Goal: Task Accomplishment & Management: Manage account settings

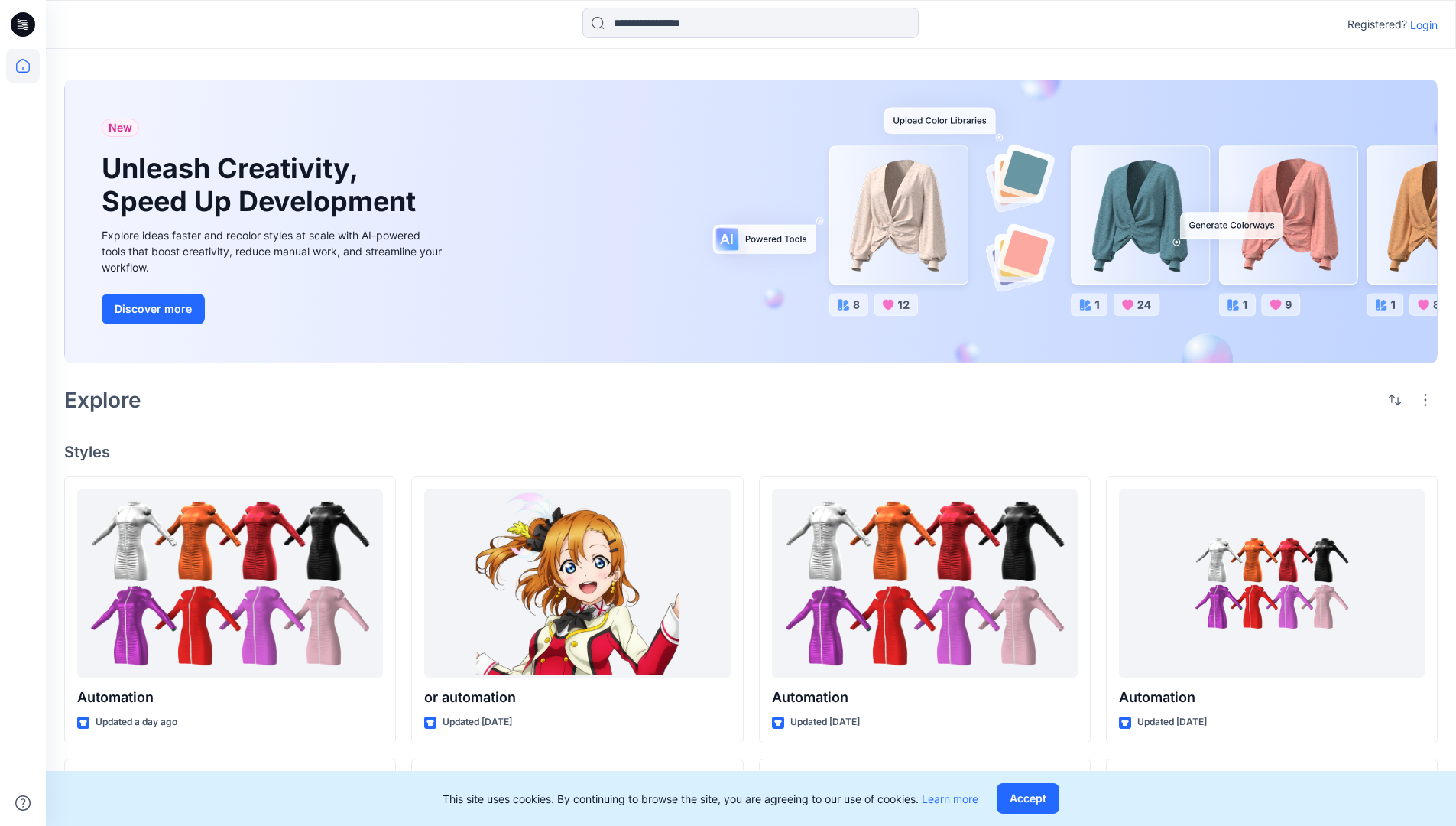
click at [1421, 24] on p "Login" at bounding box center [1424, 25] width 27 height 16
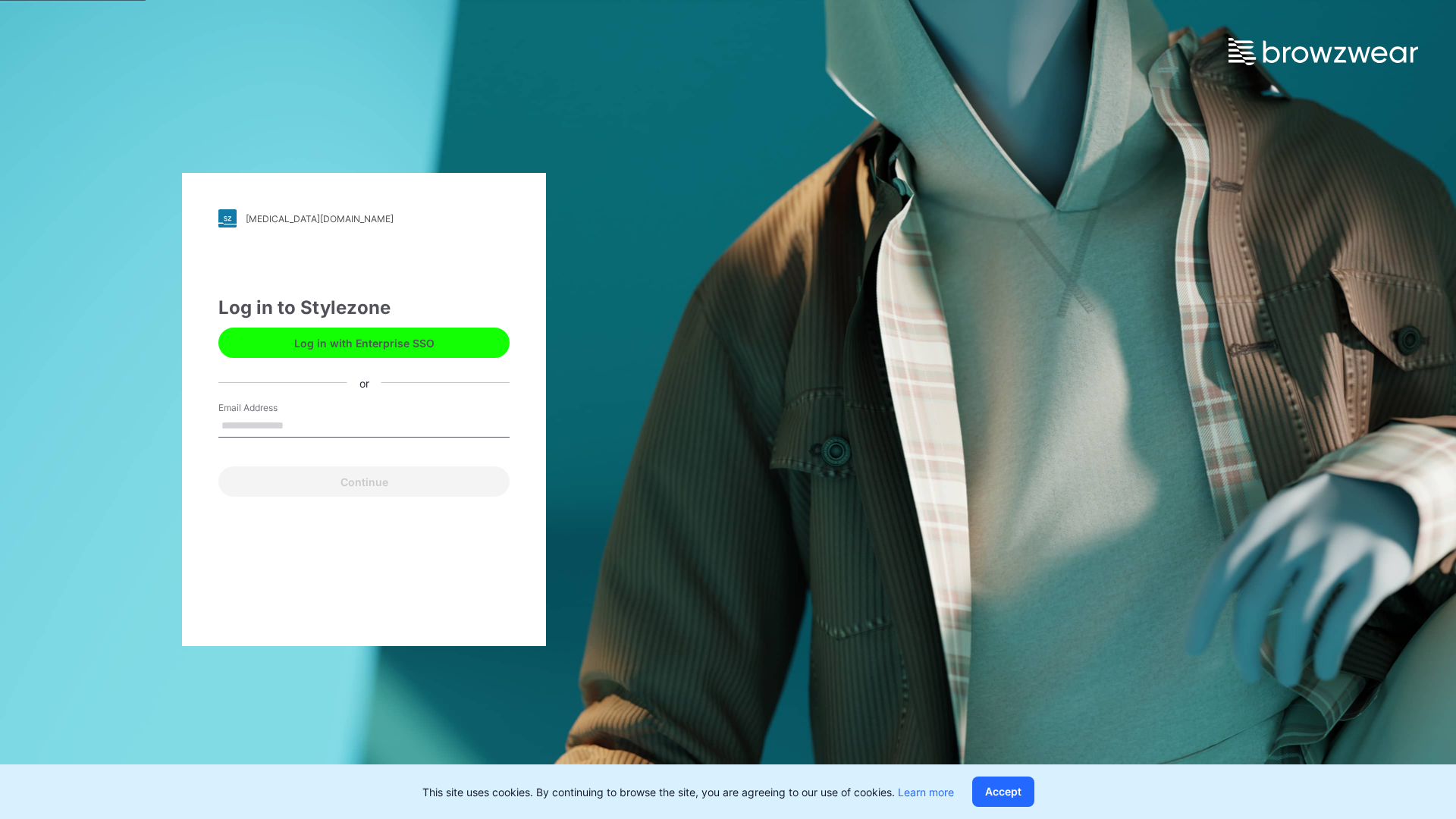
click at [300, 424] on input "Email Address" at bounding box center [363, 425] width 292 height 22
type input "**********"
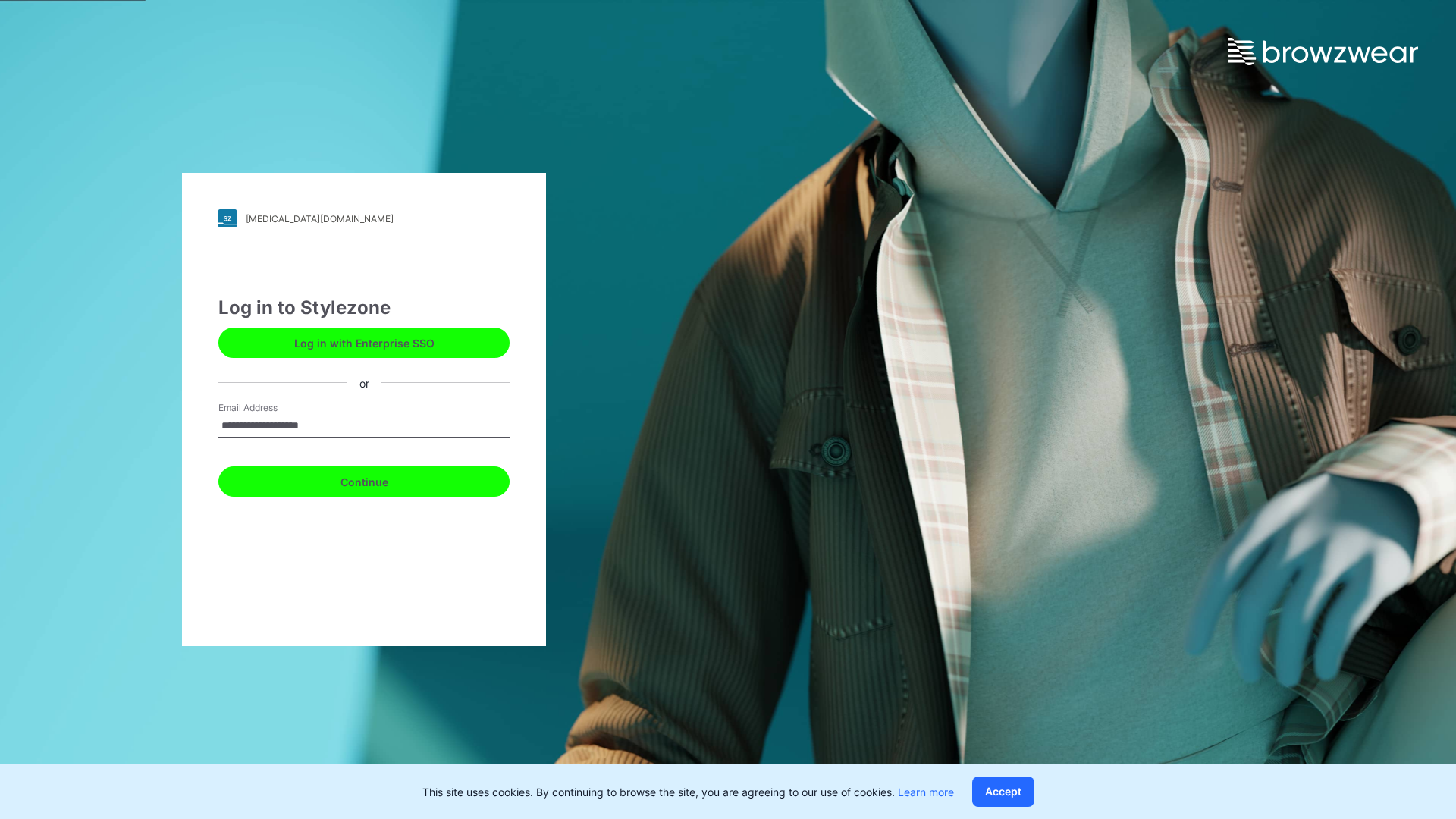
click at [380, 479] on button "Continue" at bounding box center [363, 482] width 292 height 30
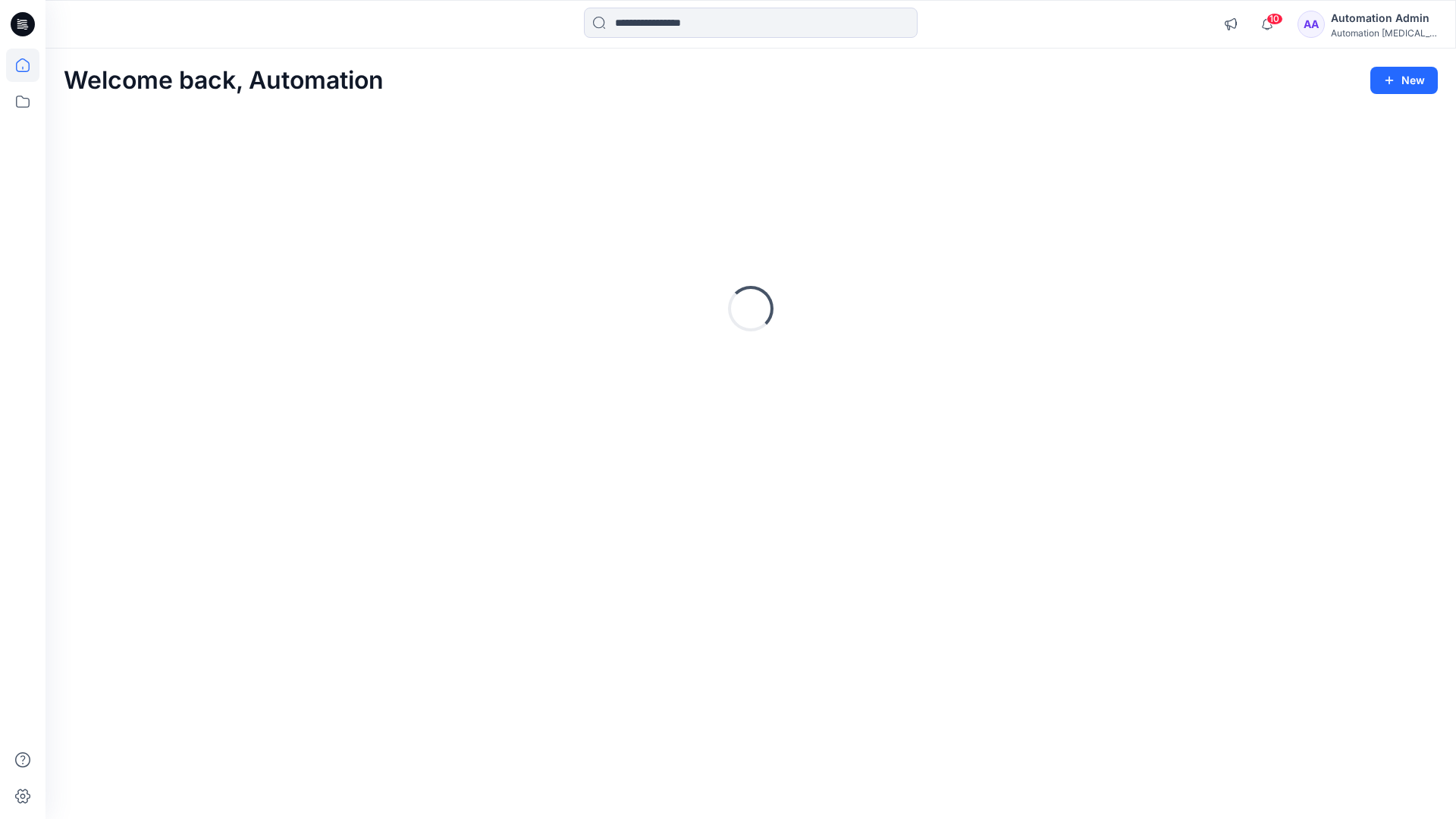
click at [29, 65] on icon at bounding box center [22, 65] width 13 height 13
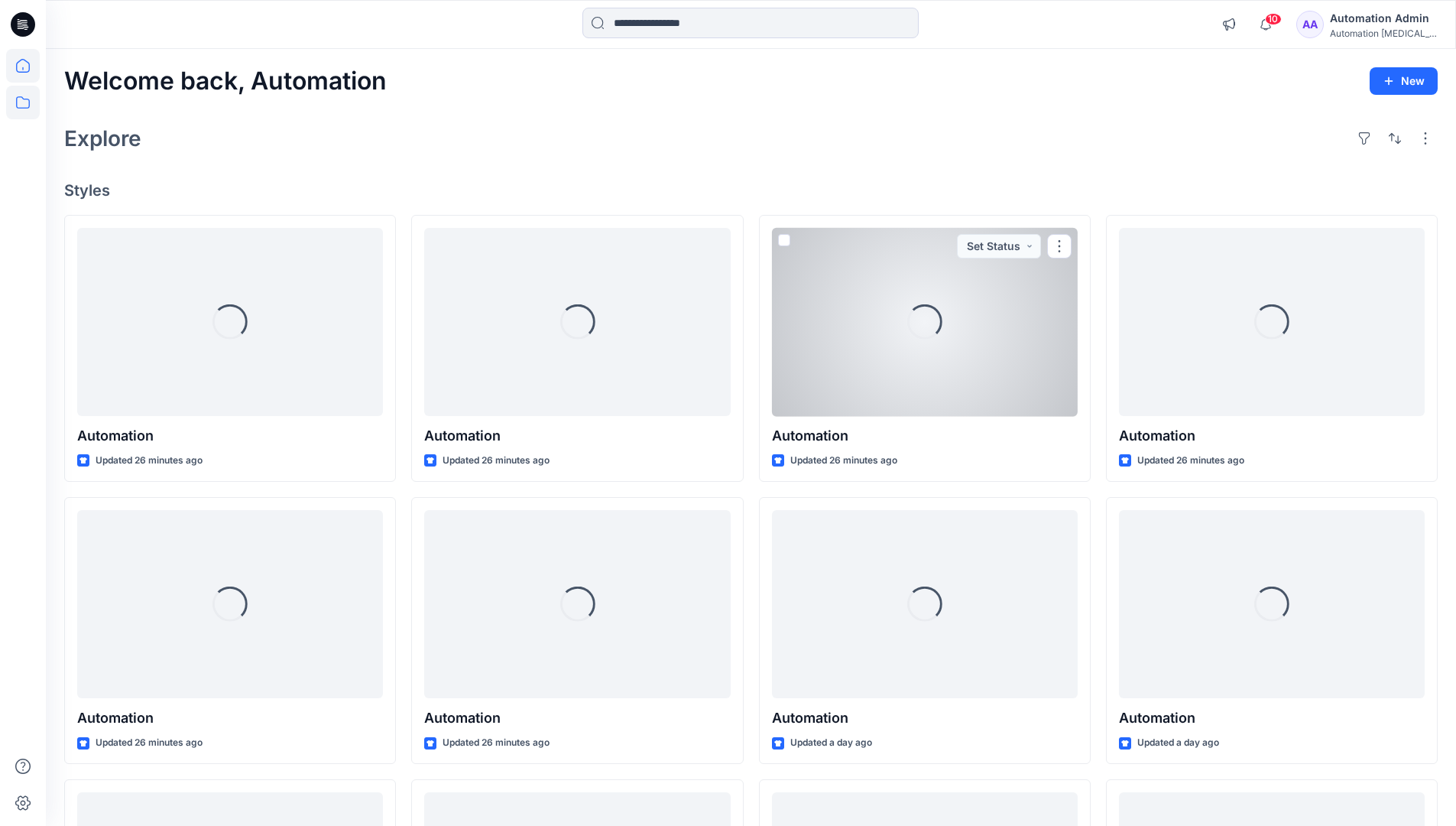
click at [20, 98] on icon at bounding box center [23, 102] width 33 height 33
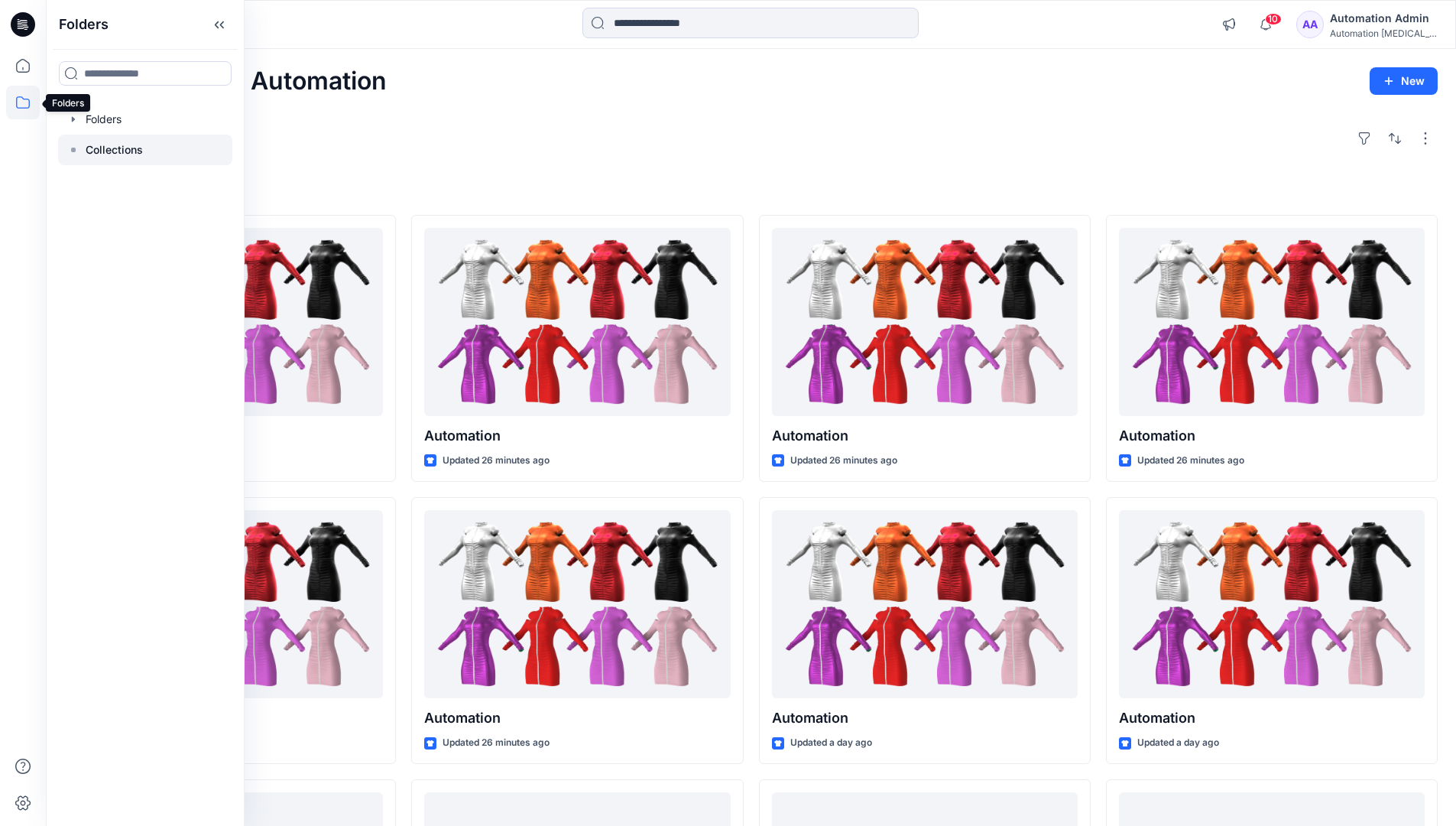
click at [101, 155] on p "Collections" at bounding box center [114, 150] width 57 height 18
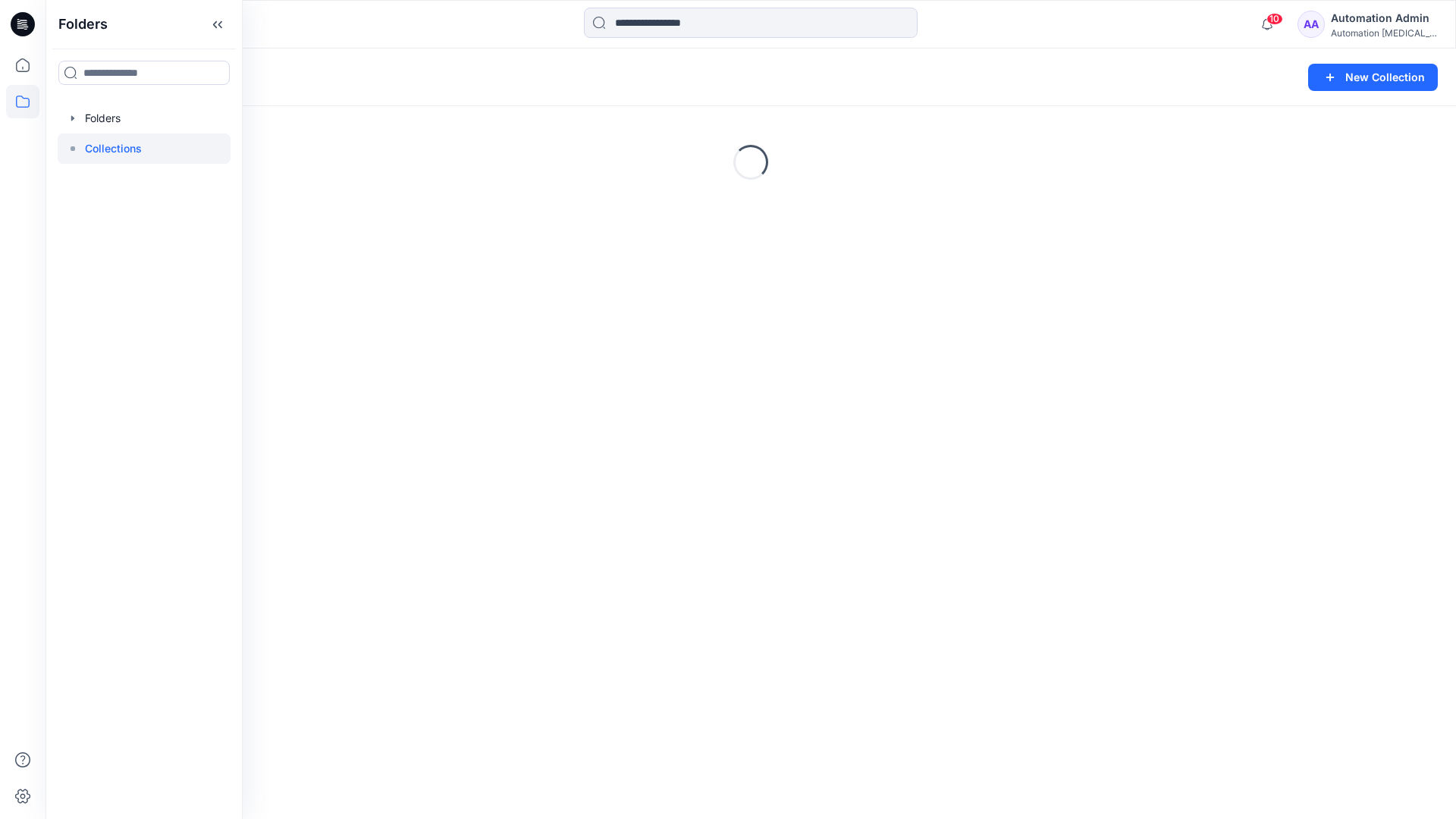
click at [1100, 204] on div "Loading..." at bounding box center [751, 162] width 1410 height 228
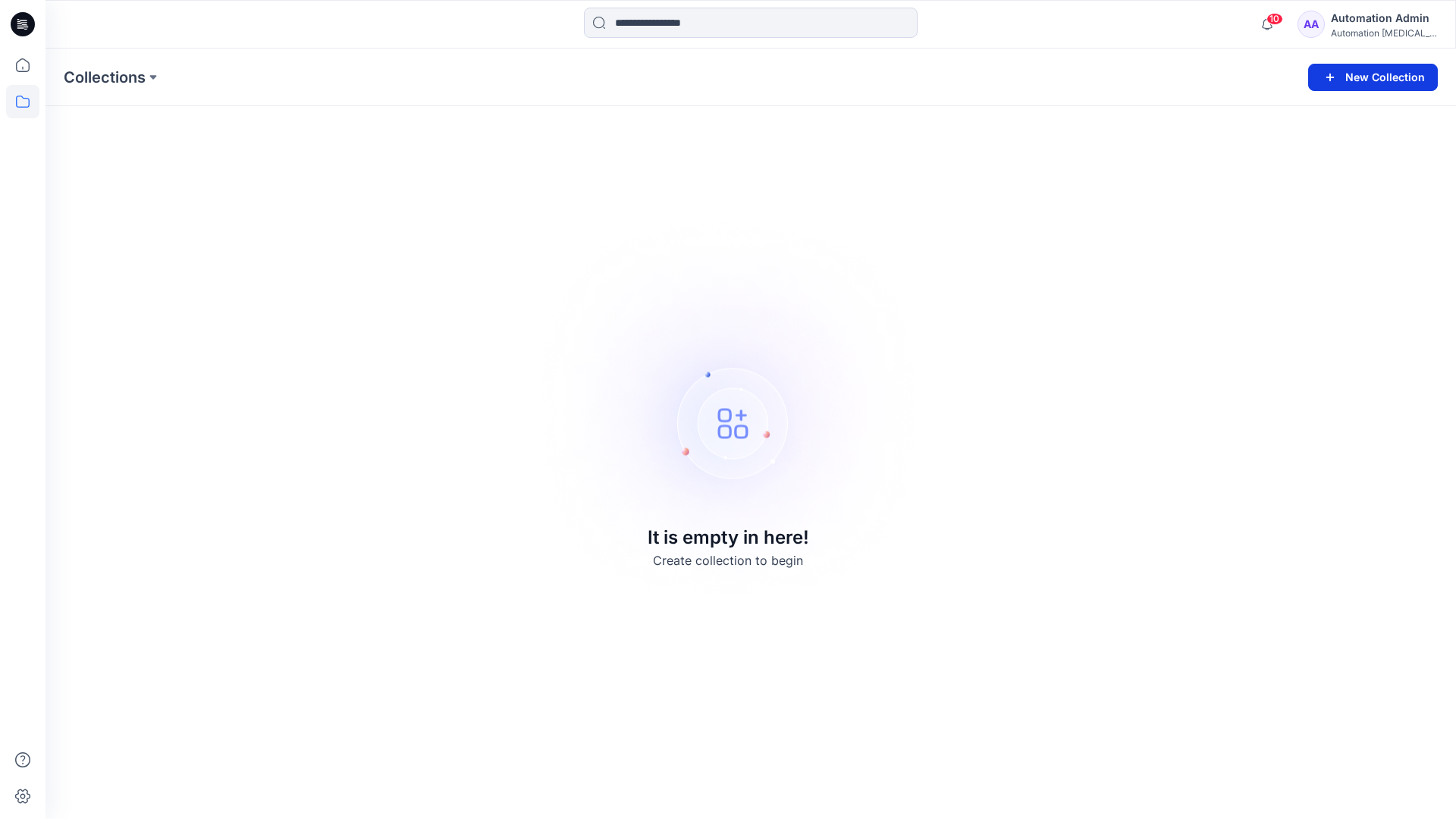
click at [1373, 74] on button "New Collection" at bounding box center [1373, 77] width 130 height 27
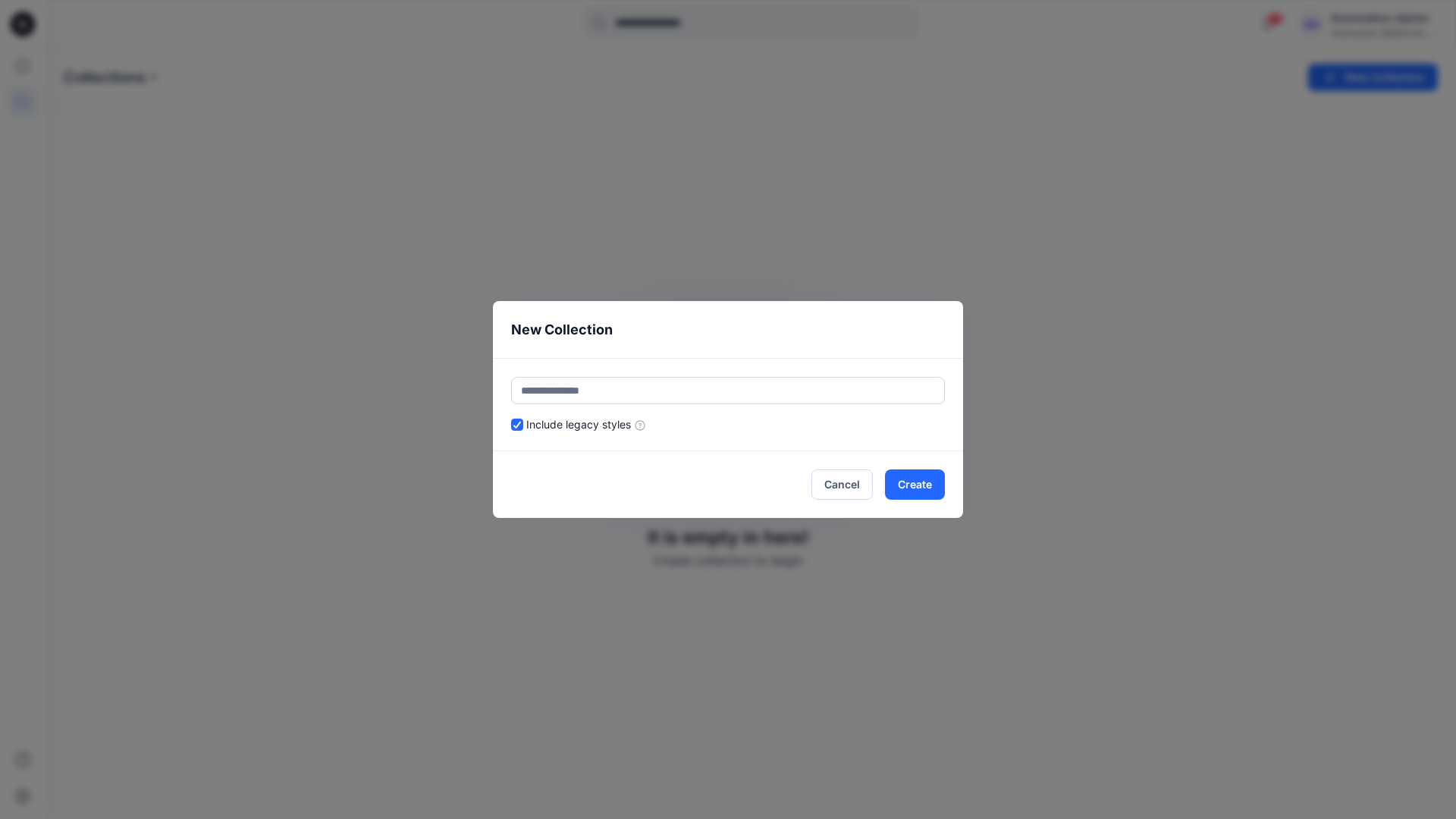
click at [758, 385] on input "text" at bounding box center [728, 390] width 434 height 27
type input "*********"
click at [908, 476] on button "Create" at bounding box center [915, 484] width 60 height 30
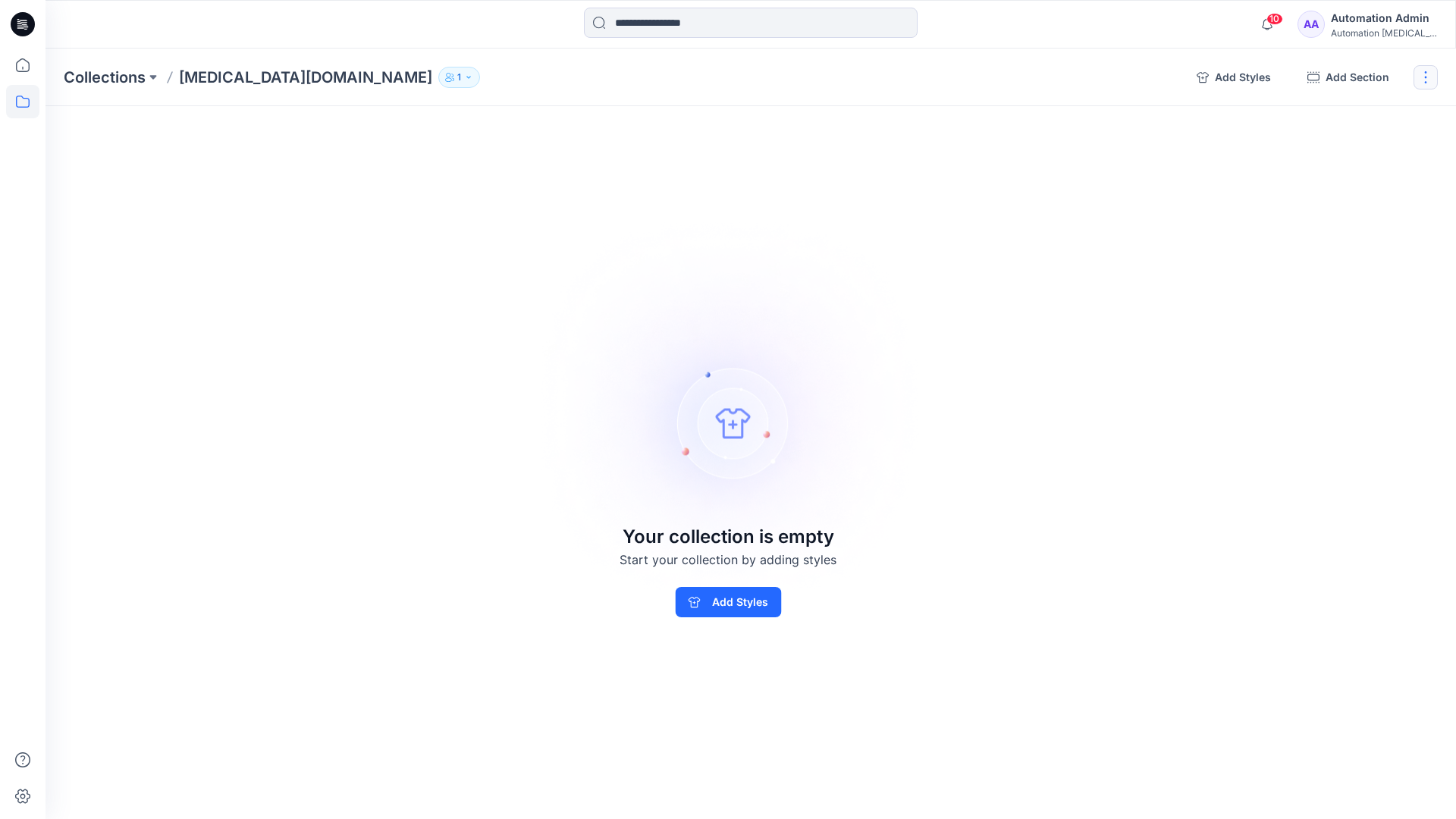
click at [1427, 82] on button "button" at bounding box center [1425, 77] width 24 height 24
click at [1364, 152] on button "Clone Collection" at bounding box center [1353, 146] width 164 height 28
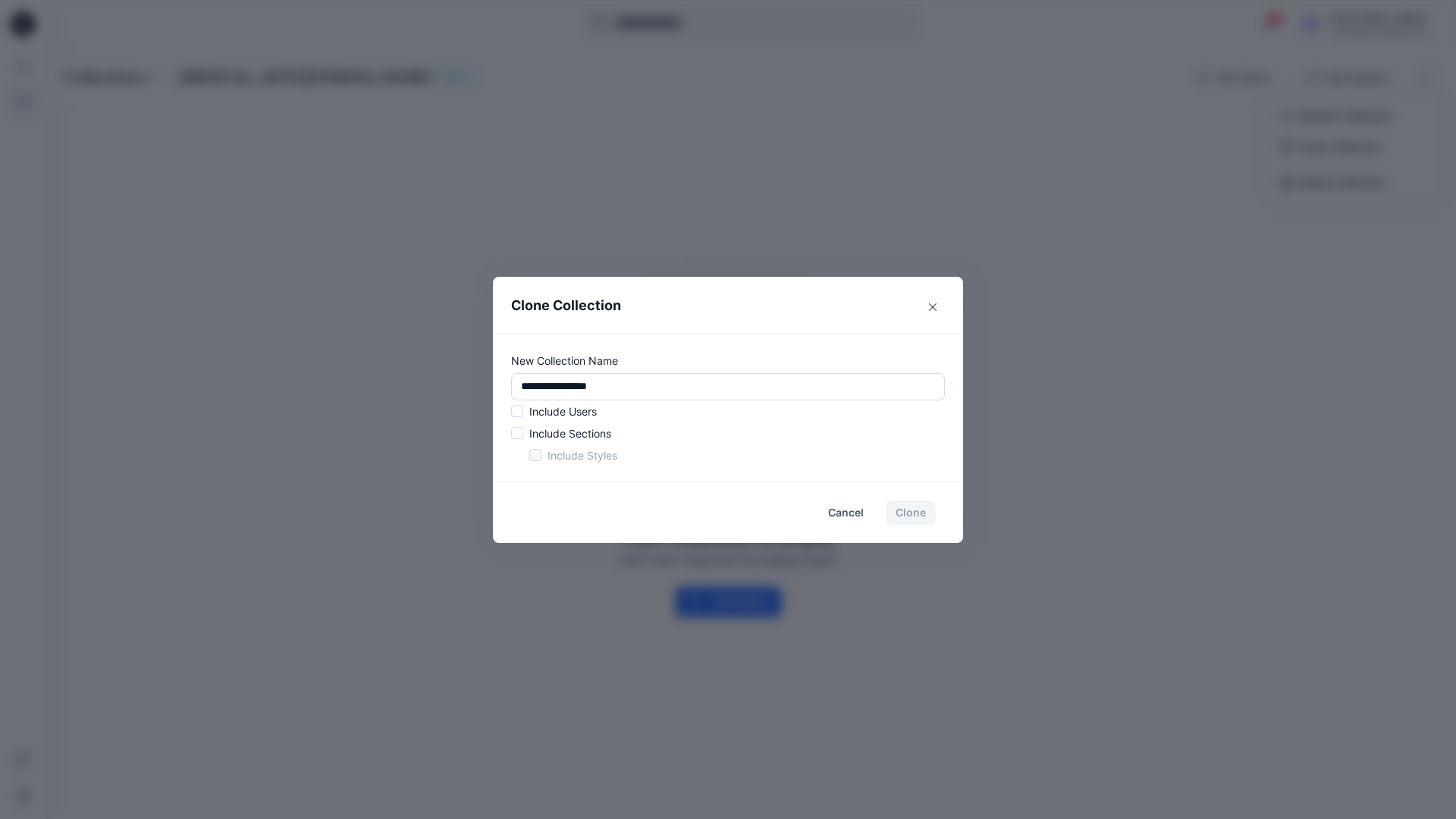
drag, startPoint x: 1364, startPoint y: 152, endPoint x: 479, endPoint y: 380, distance: 913.9
click at [479, 380] on div "**********" at bounding box center [728, 409] width 1456 height 819
type input "*"
click at [519, 414] on span at bounding box center [518, 411] width 13 height 13
click at [518, 435] on span at bounding box center [518, 433] width 13 height 13
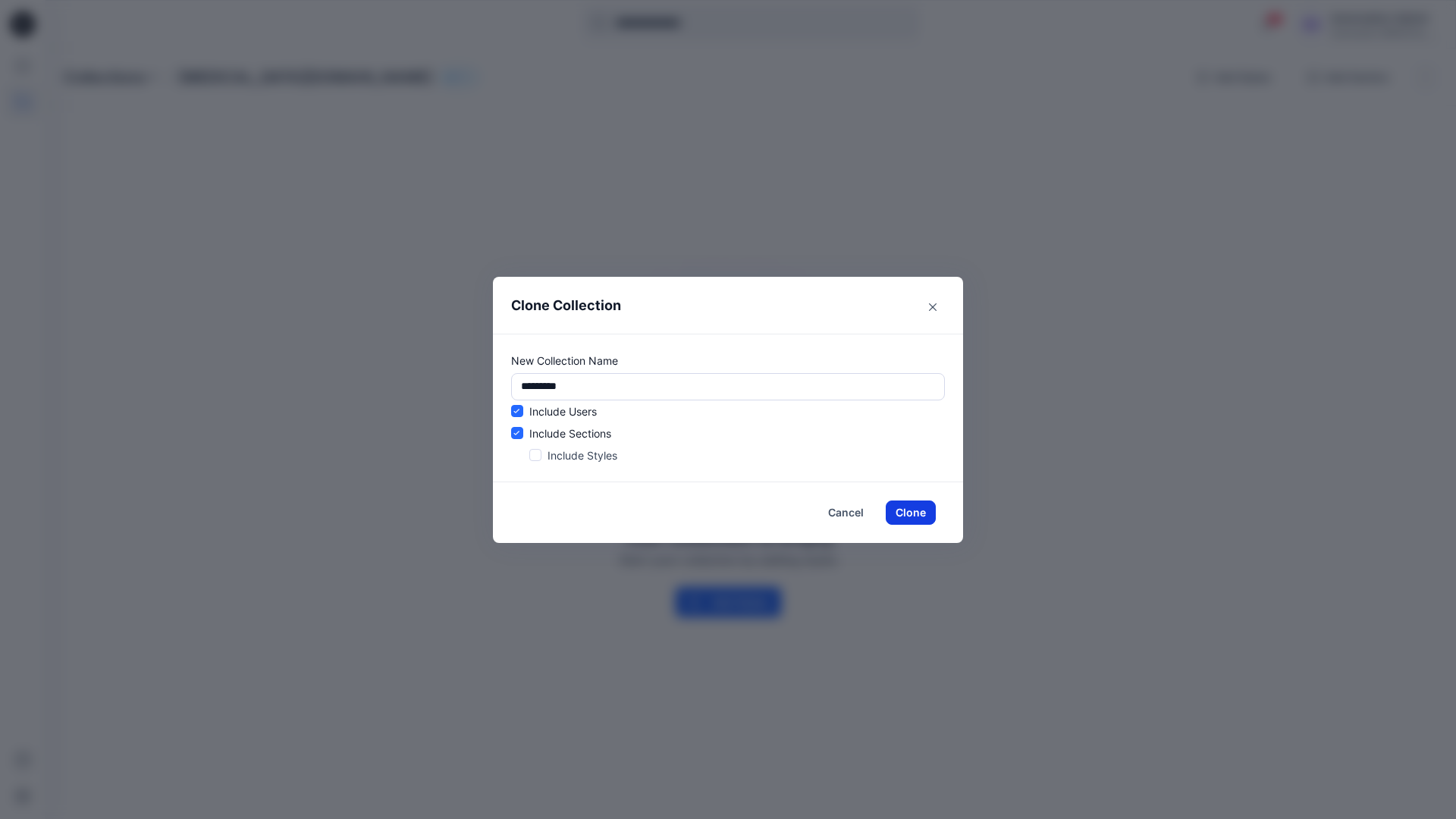
click at [905, 514] on button "Clone" at bounding box center [911, 512] width 50 height 24
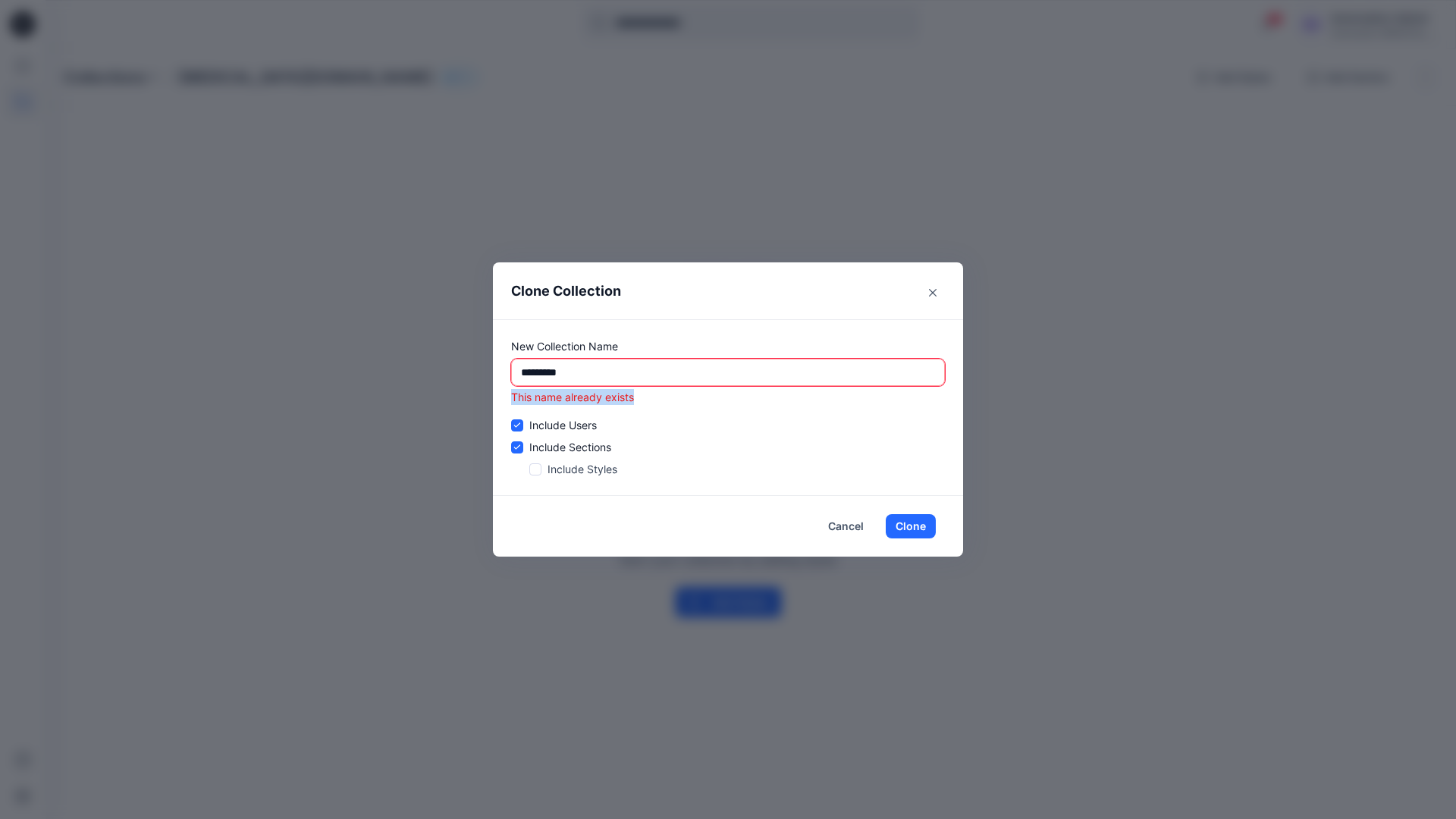
drag, startPoint x: 905, startPoint y: 514, endPoint x: 512, endPoint y: 400, distance: 409.2
click at [512, 400] on p "This name already exists" at bounding box center [728, 397] width 434 height 16
click at [644, 372] on input "*********" at bounding box center [728, 372] width 434 height 27
type input "*"
type input "**********"
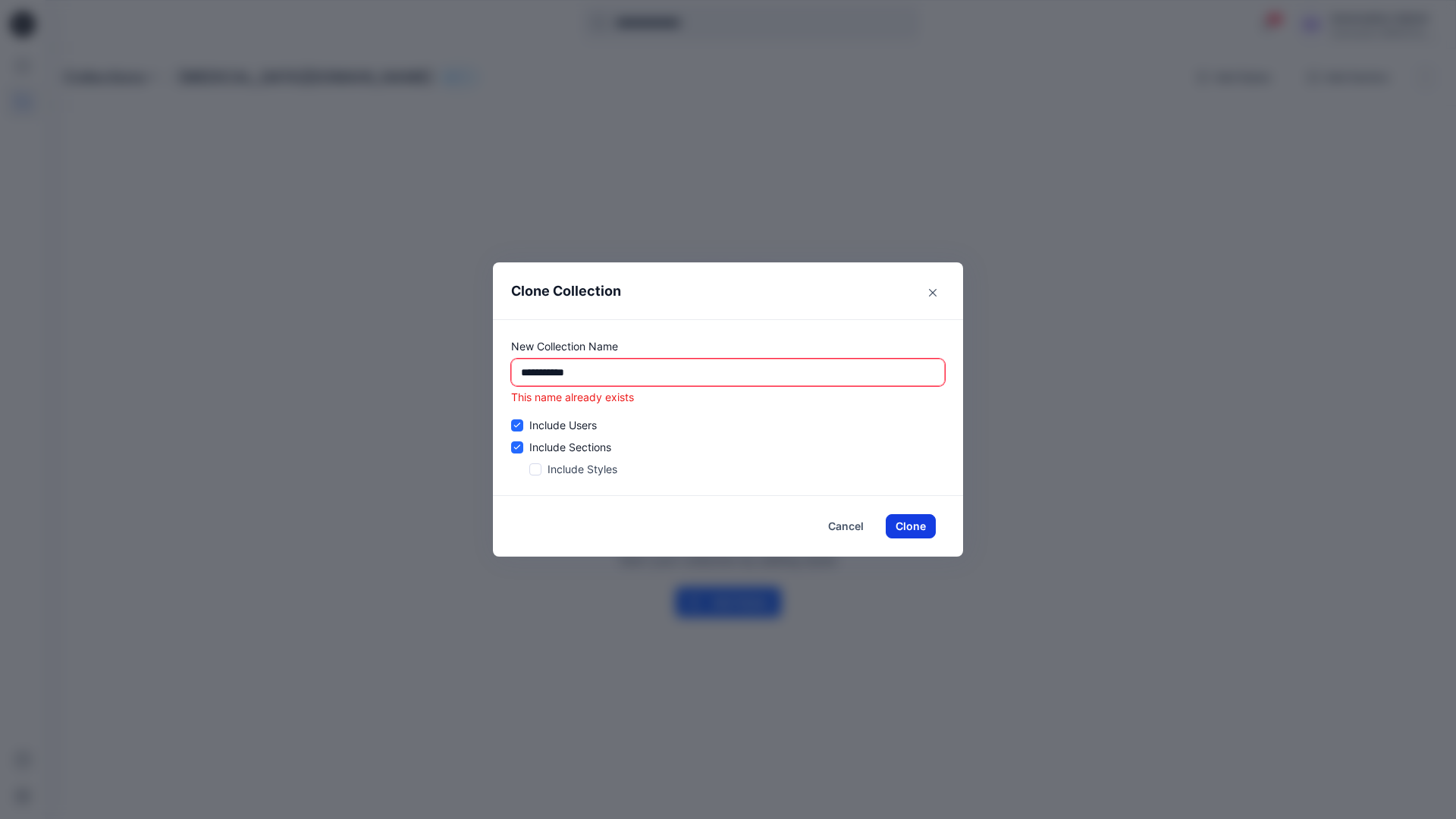
click at [919, 527] on button "Clone" at bounding box center [911, 526] width 50 height 24
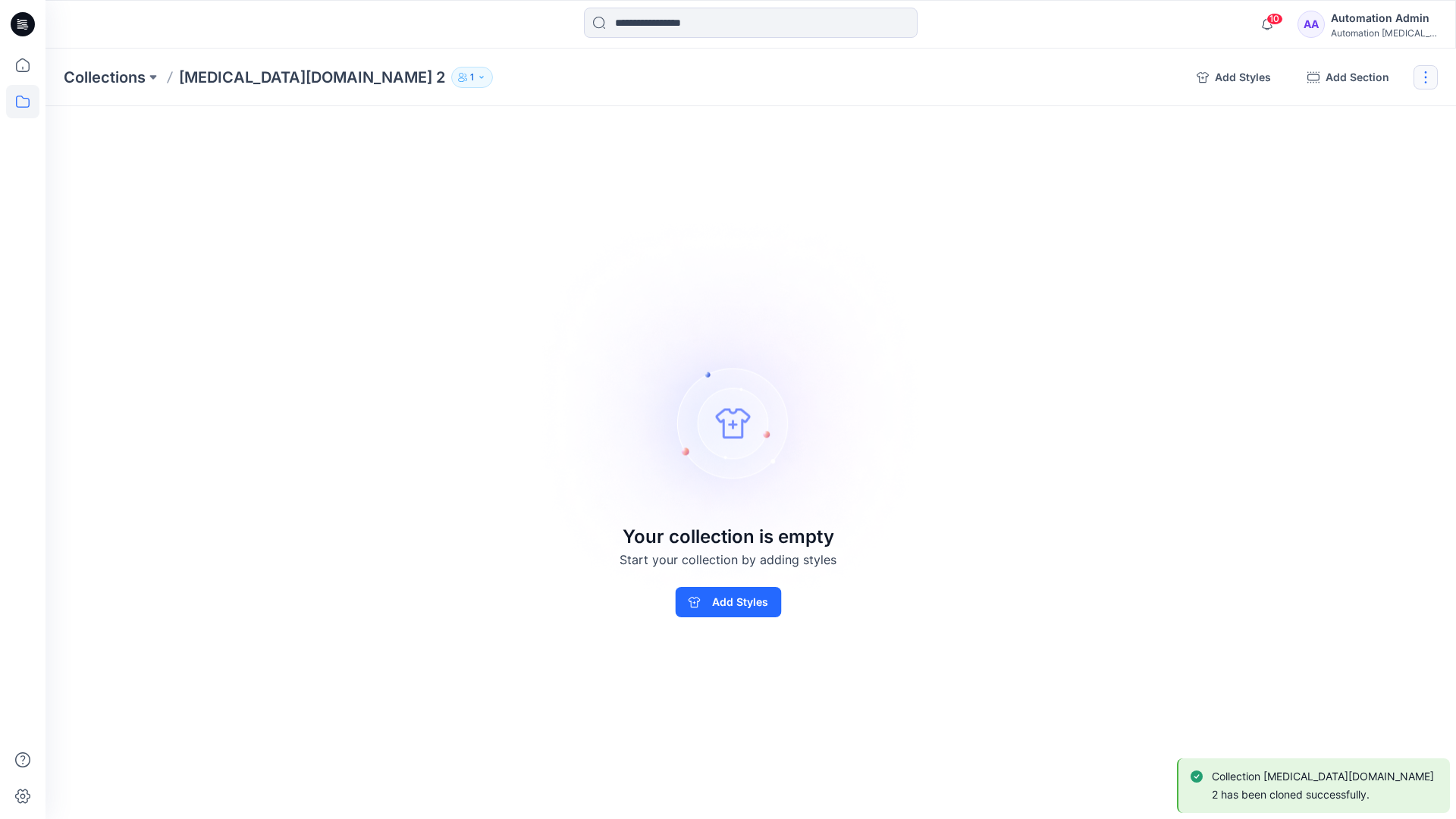
click at [1430, 78] on button "button" at bounding box center [1425, 77] width 24 height 24
click at [1366, 181] on button "Delete Collection" at bounding box center [1353, 182] width 164 height 28
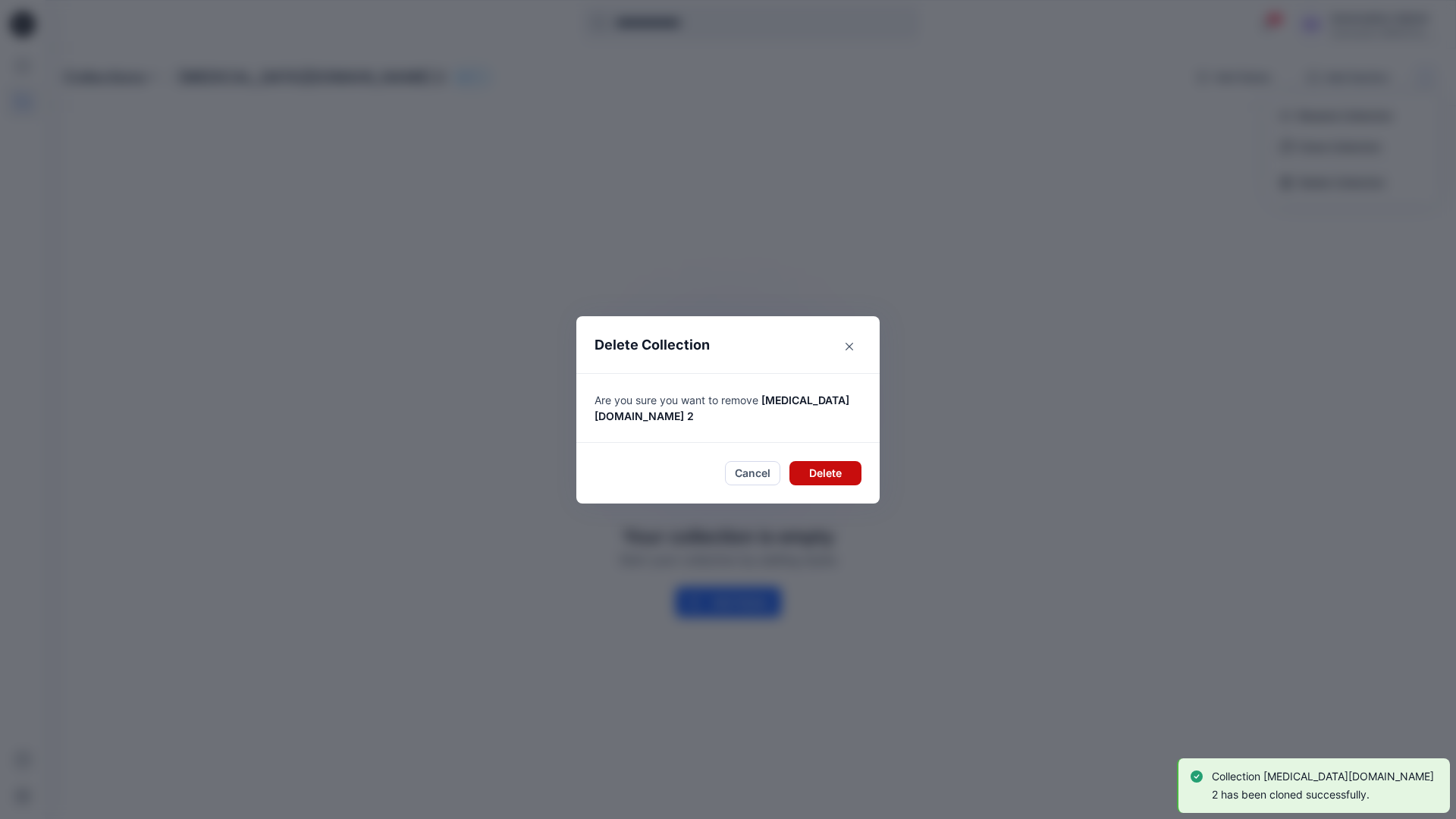
click at [838, 466] on button "Delete" at bounding box center [825, 473] width 72 height 24
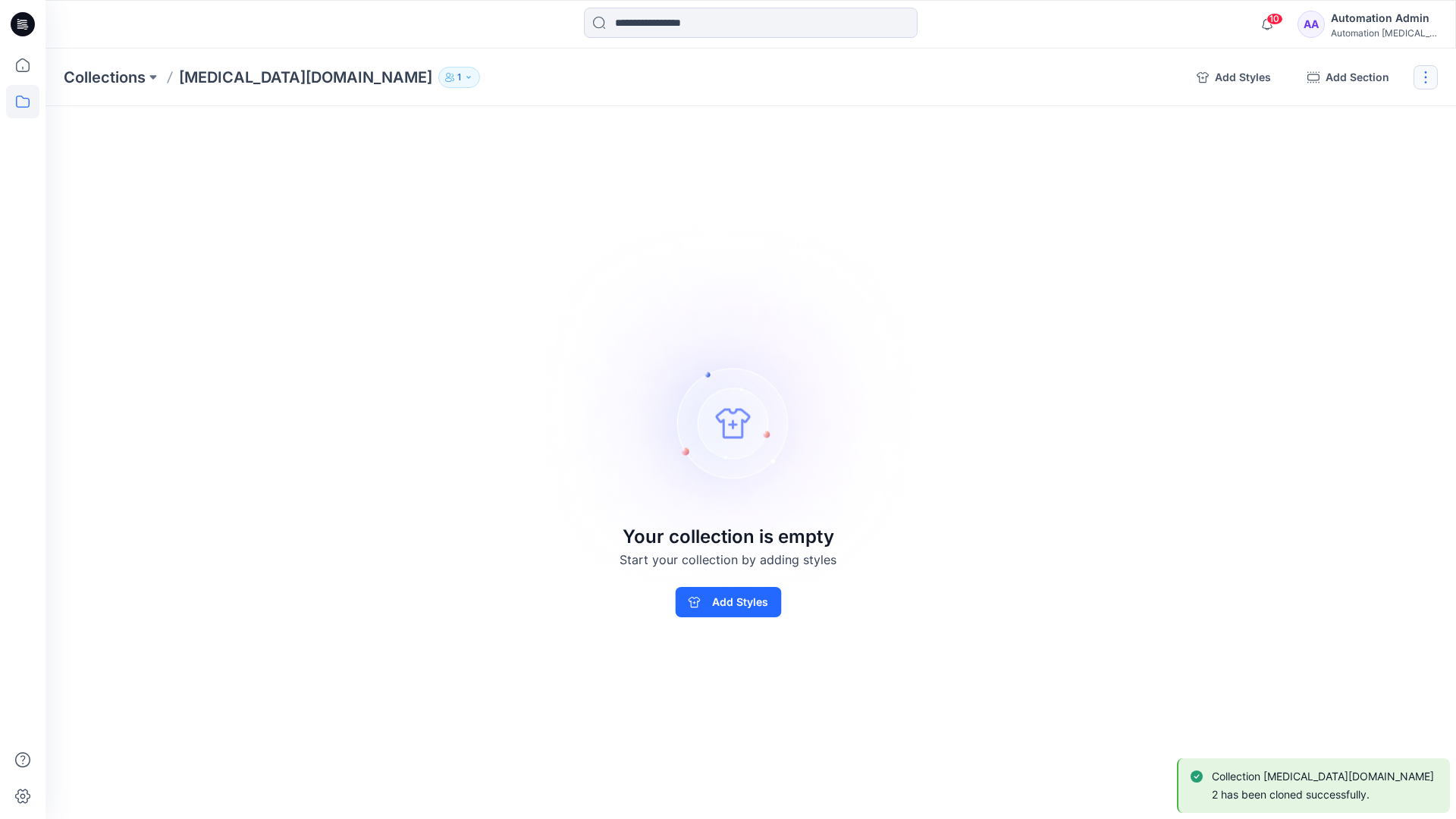
click at [1431, 76] on button "button" at bounding box center [1425, 77] width 24 height 24
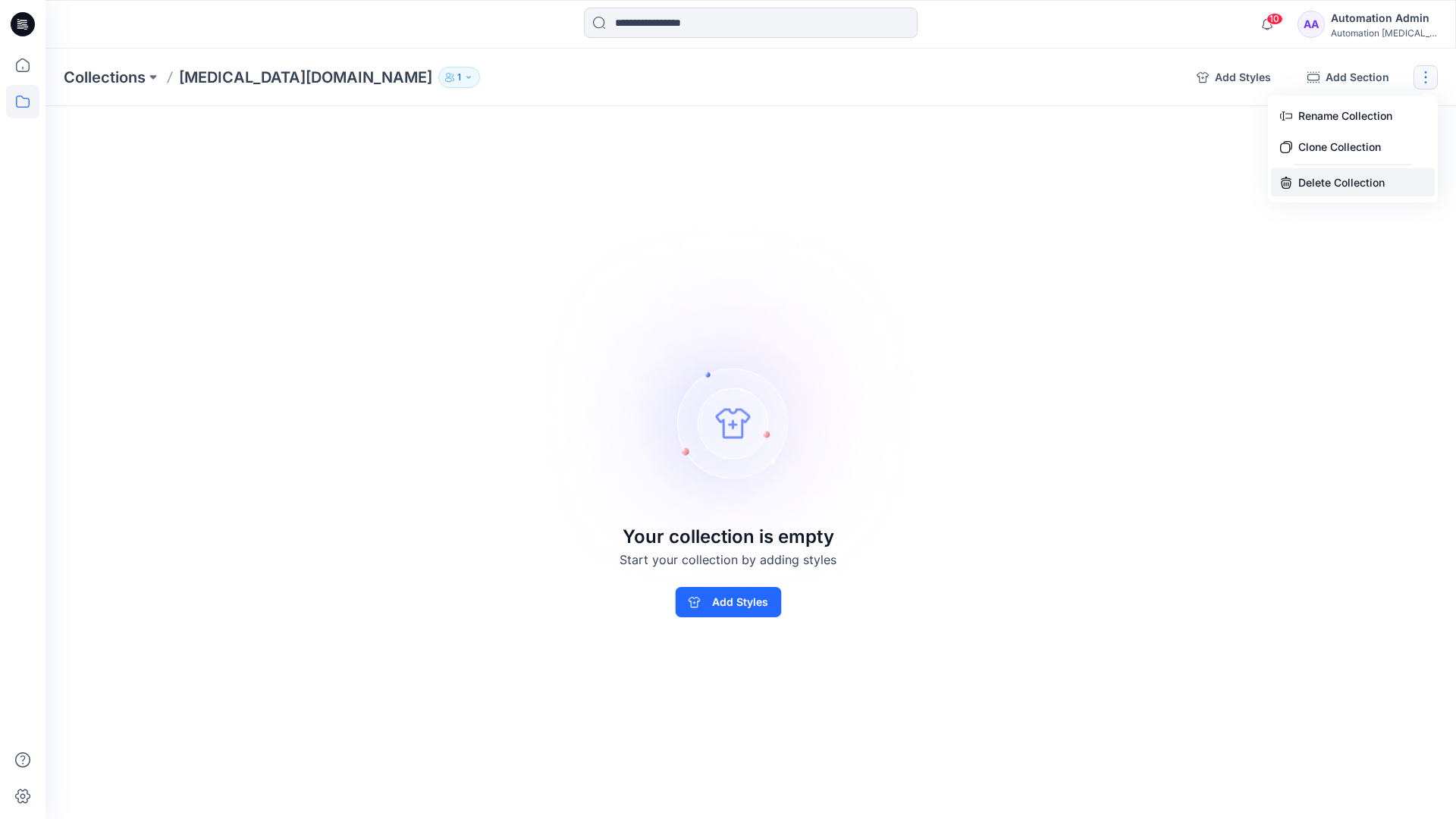
click at [1338, 184] on button "Delete Collection" at bounding box center [1353, 182] width 164 height 28
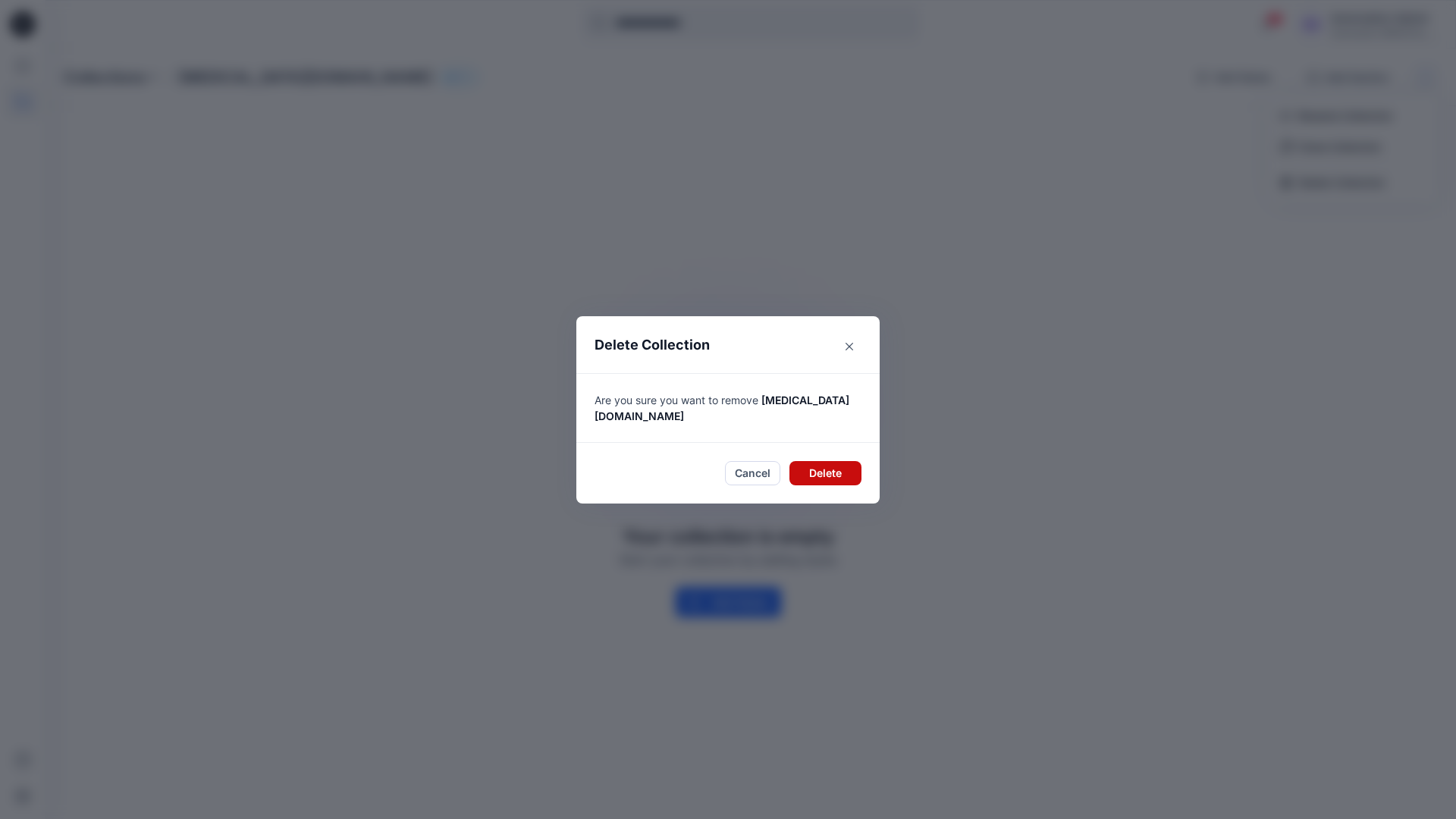
click at [823, 461] on button "Delete" at bounding box center [825, 473] width 72 height 24
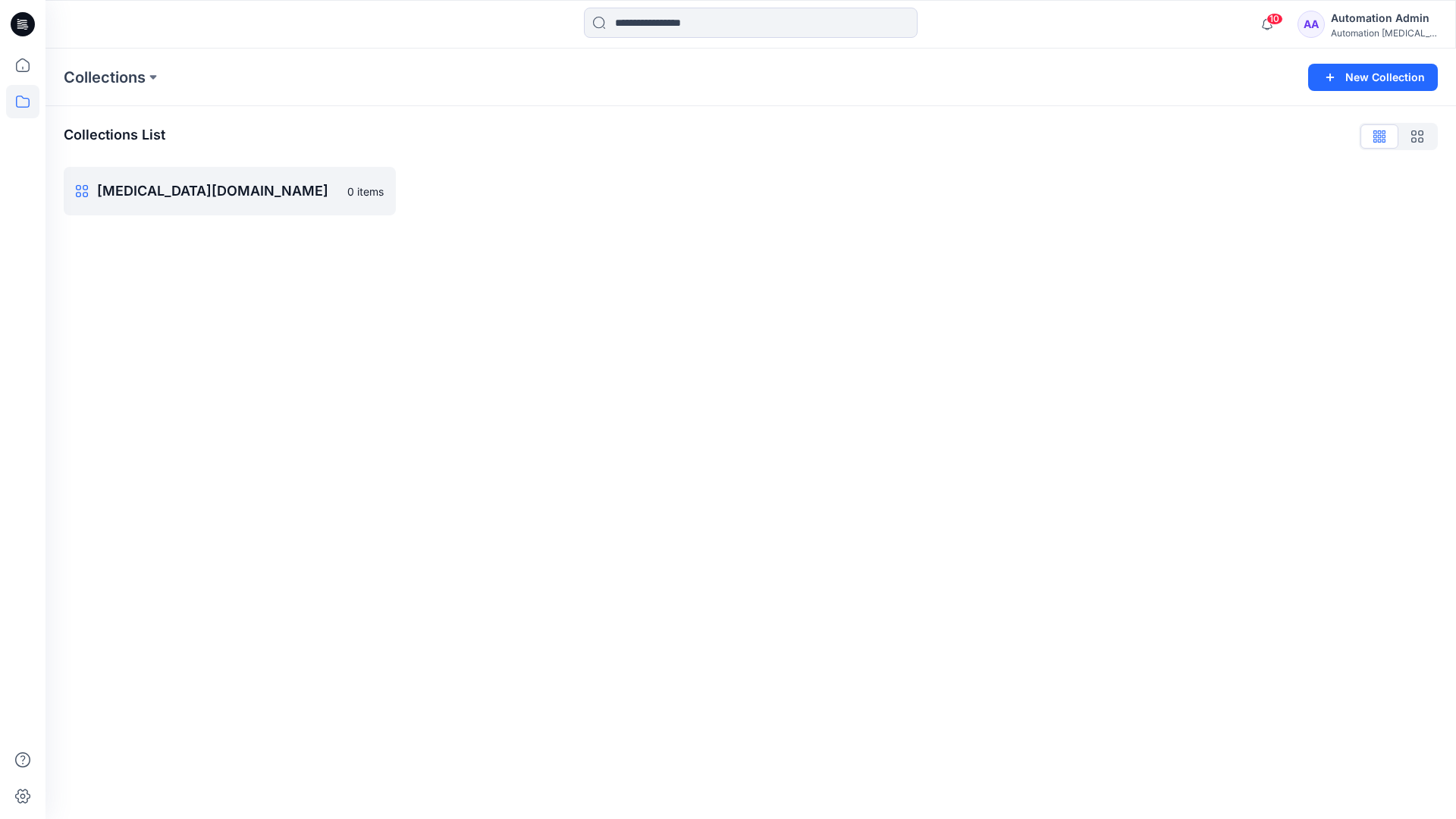
click at [1369, 17] on div "Automation Admin" at bounding box center [1384, 18] width 106 height 18
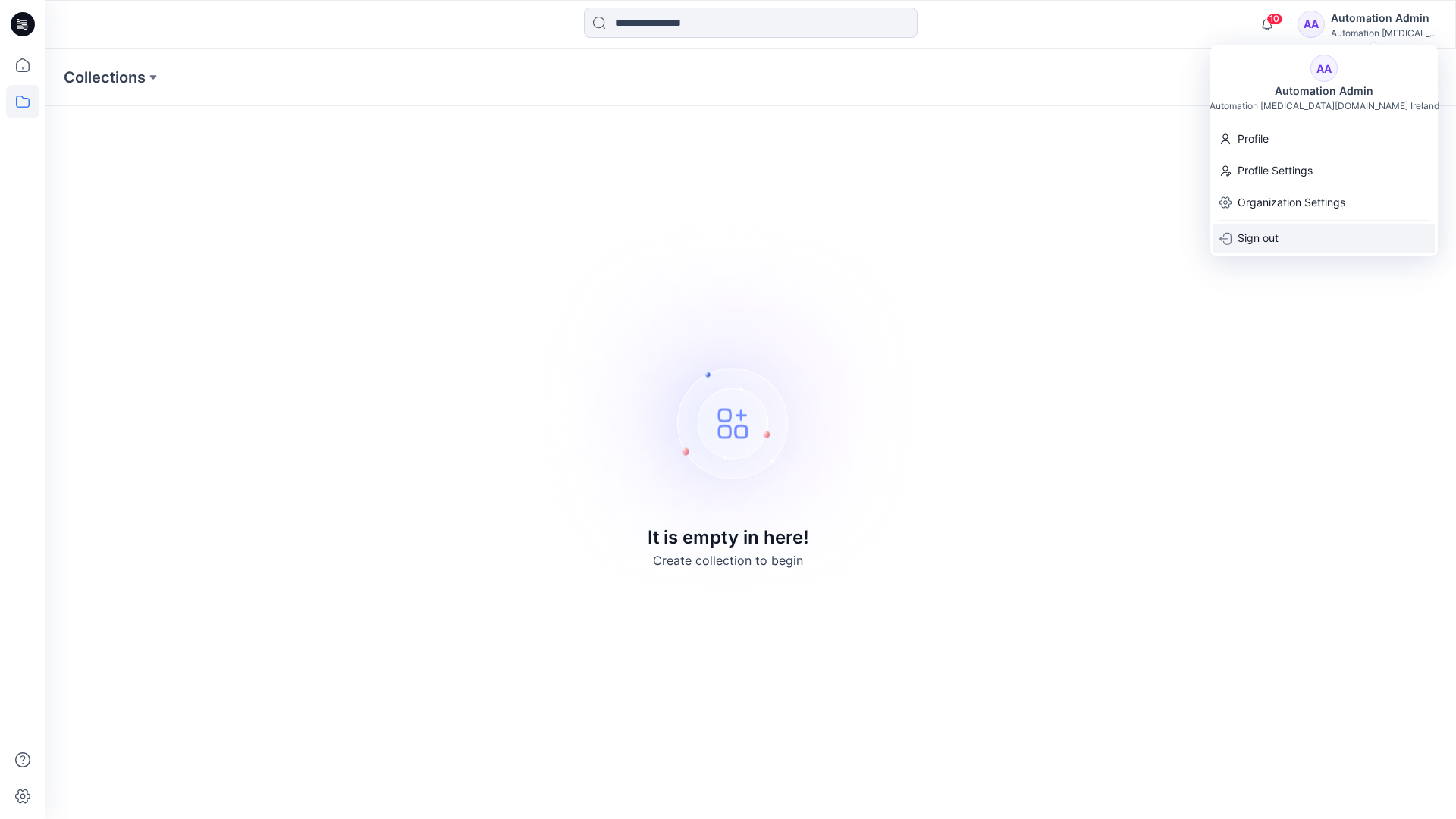
click at [1279, 231] on div "Sign out" at bounding box center [1324, 238] width 222 height 29
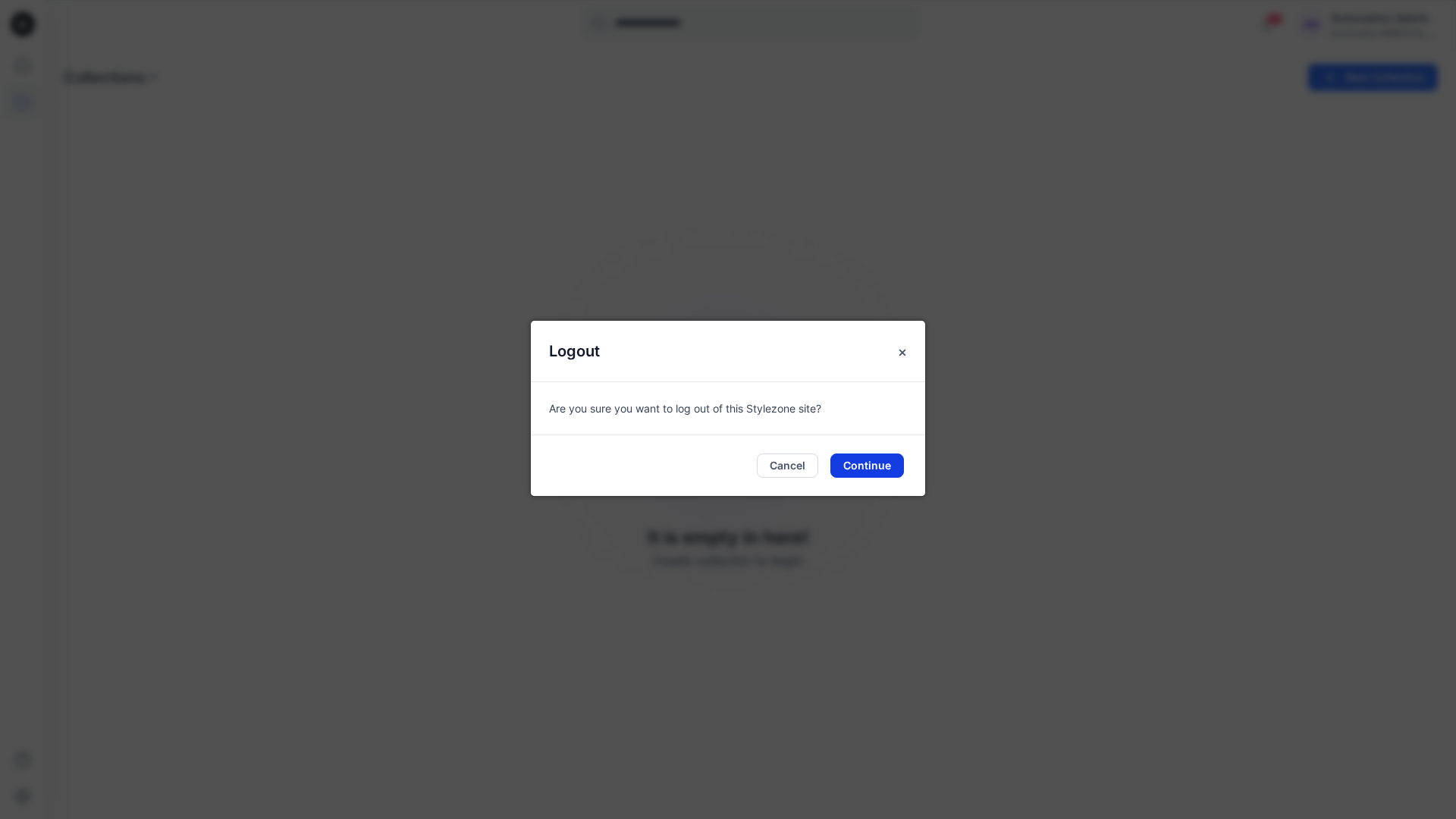
click at [889, 458] on button "Continue" at bounding box center [867, 466] width 74 height 24
